Goal: Information Seeking & Learning: Learn about a topic

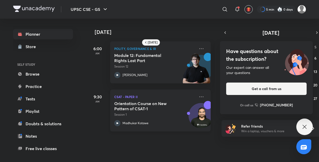
click at [122, 95] on p "CSAT - Paper II" at bounding box center [154, 96] width 81 height 6
click at [200, 96] on icon at bounding box center [201, 96] width 6 height 6
click at [305, 128] on icon at bounding box center [305, 126] width 6 height 6
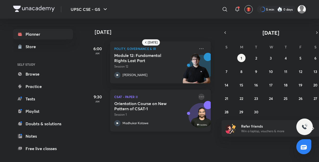
click at [200, 96] on icon at bounding box center [201, 96] width 6 height 6
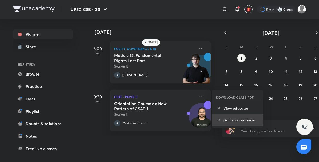
click at [234, 121] on p "Go to course page" at bounding box center [241, 119] width 36 height 5
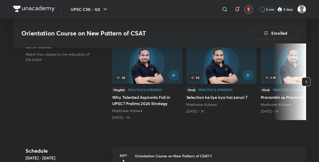
scroll to position [122, 0]
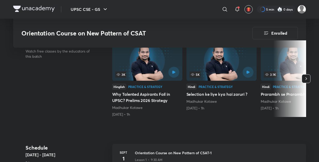
click at [306, 79] on icon "button" at bounding box center [306, 78] width 5 height 5
